Goal: Use online tool/utility: Utilize a website feature to perform a specific function

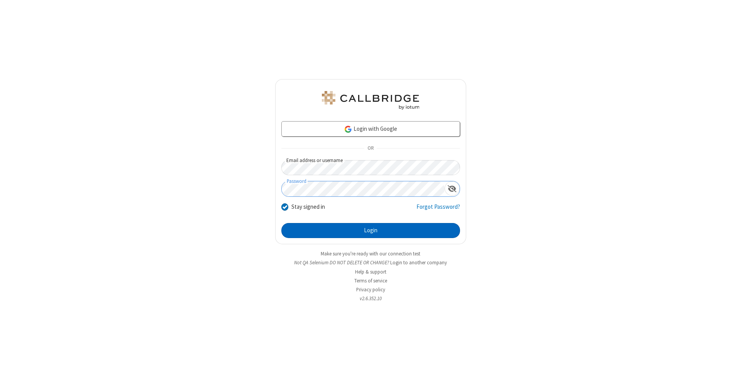
click at [371, 231] on button "Login" at bounding box center [370, 230] width 179 height 15
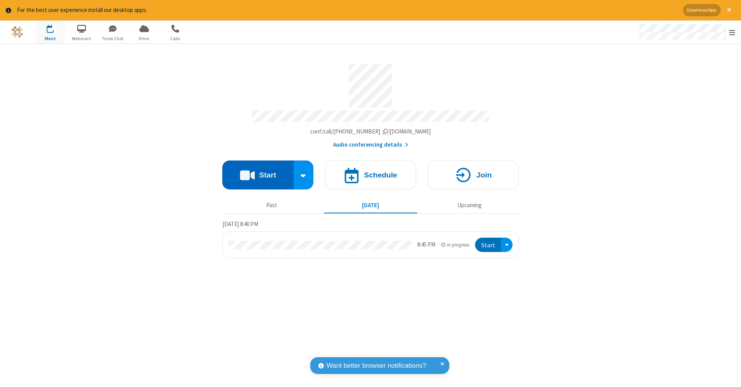
click at [258, 171] on button "Start" at bounding box center [257, 175] width 71 height 29
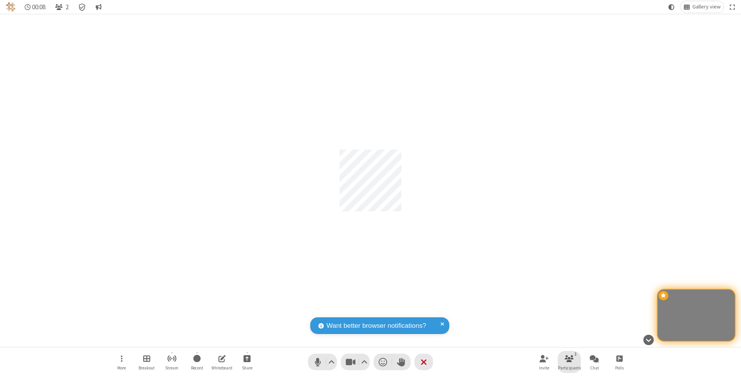
click at [569, 368] on span "Participants" at bounding box center [569, 368] width 23 height 5
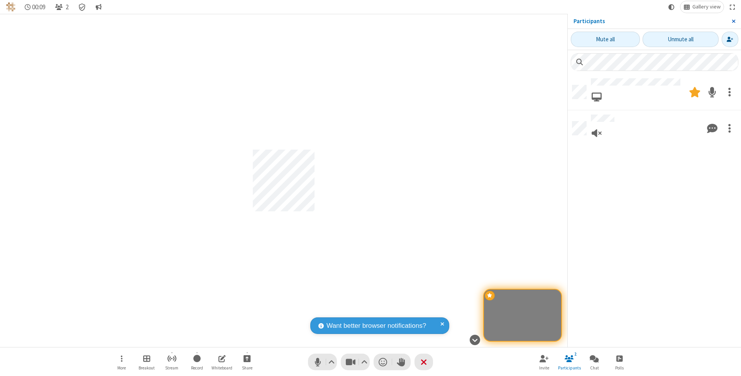
click at [734, 21] on span "Close sidebar" at bounding box center [734, 21] width 4 height 6
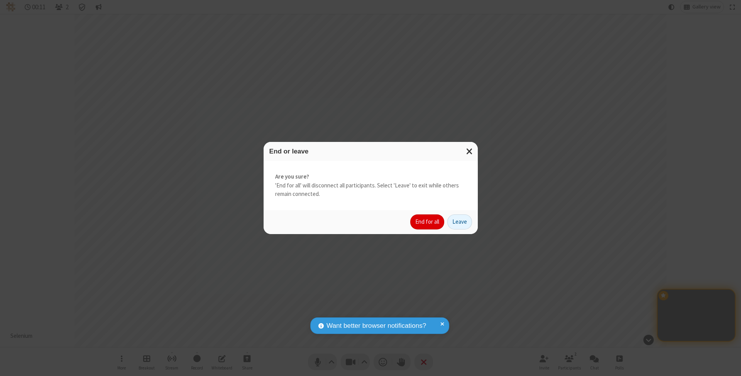
click at [428, 222] on button "End for all" at bounding box center [427, 222] width 34 height 15
